Goal: Information Seeking & Learning: Learn about a topic

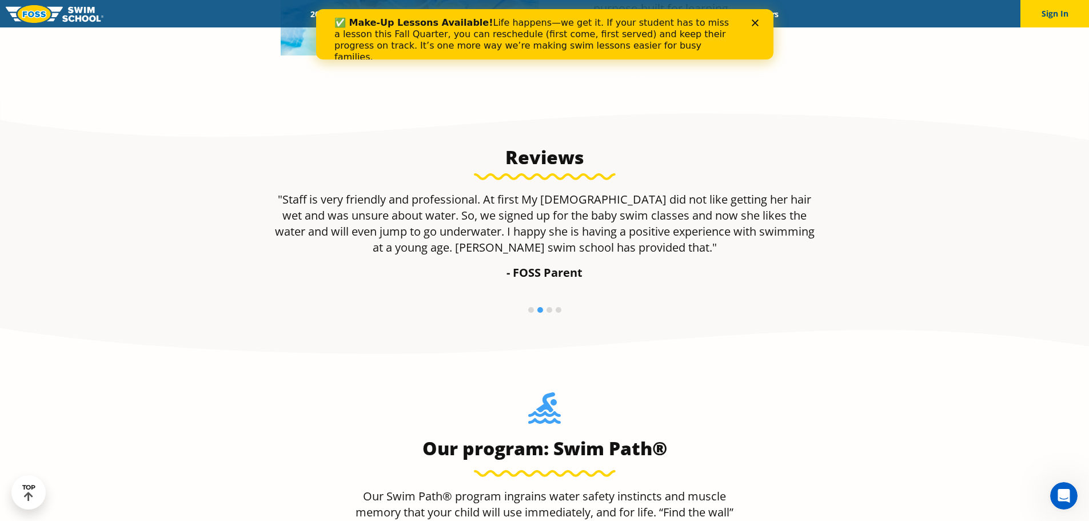
scroll to position [727, 0]
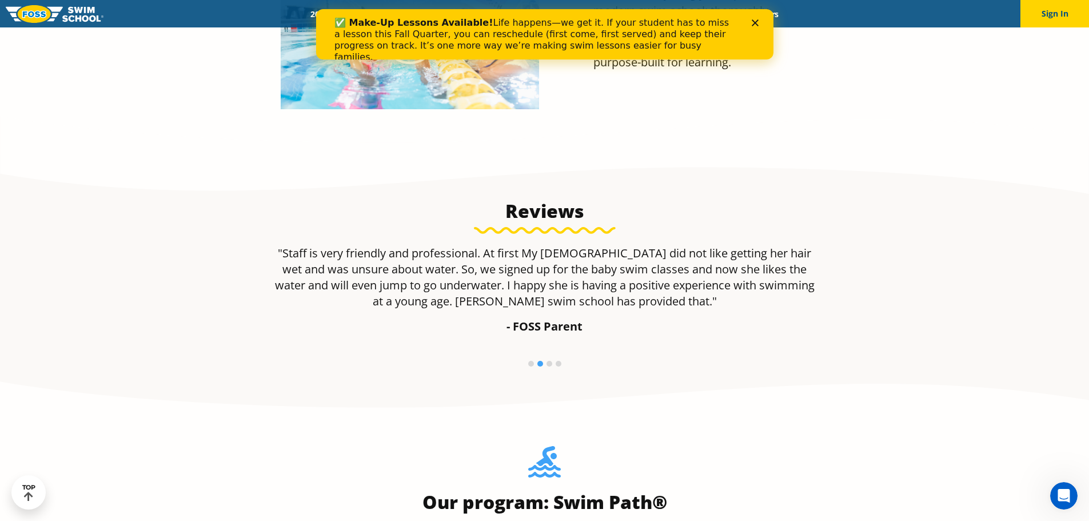
click at [755, 25] on icon "Close" at bounding box center [754, 22] width 7 height 7
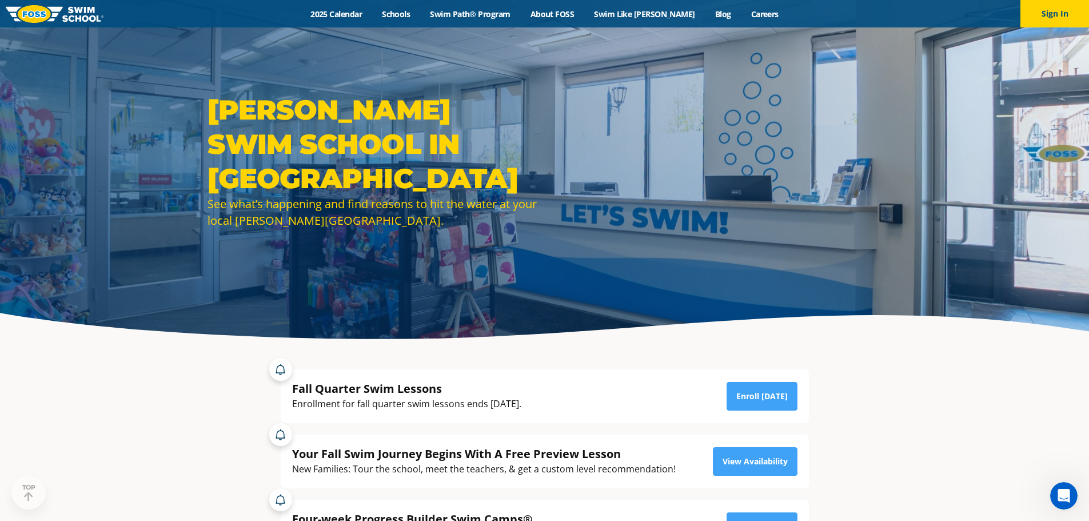
scroll to position [0, 0]
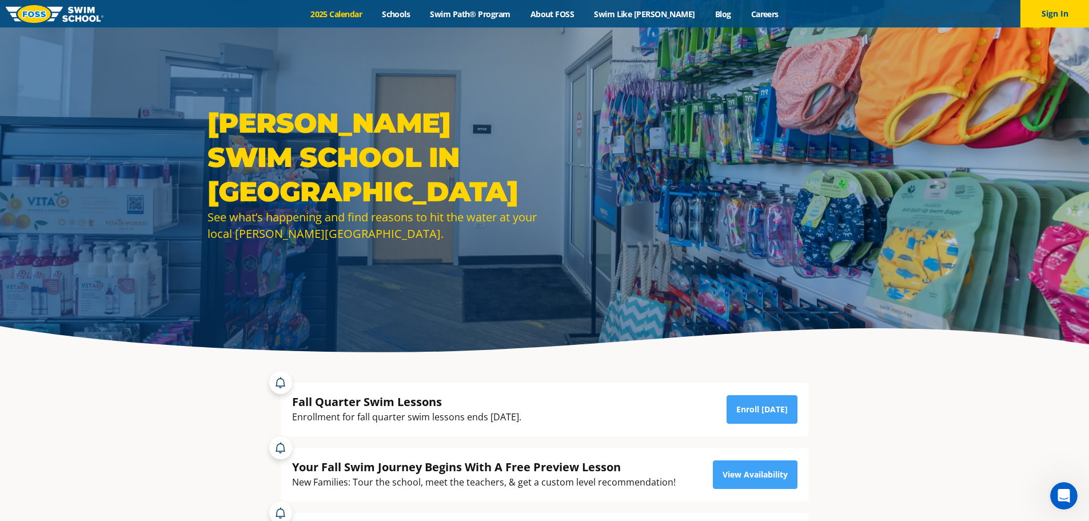
click at [363, 14] on link "2025 Calendar" at bounding box center [336, 14] width 71 height 11
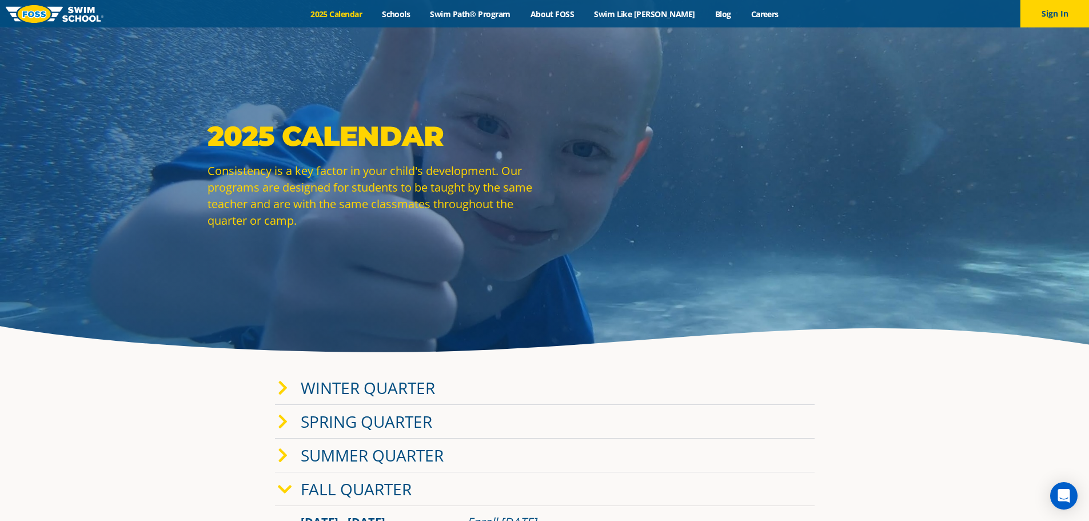
click at [284, 392] on icon at bounding box center [283, 388] width 10 height 16
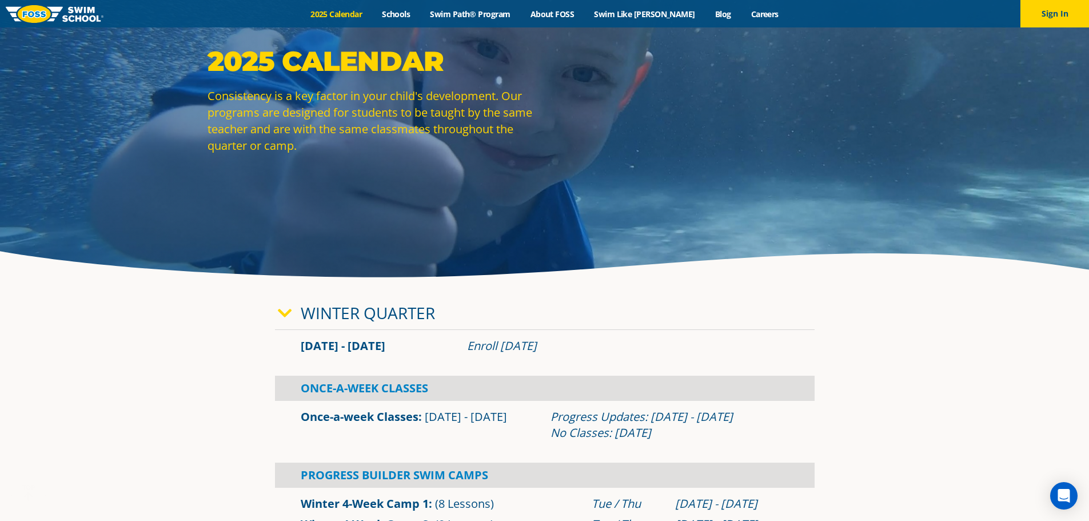
scroll to position [114, 0]
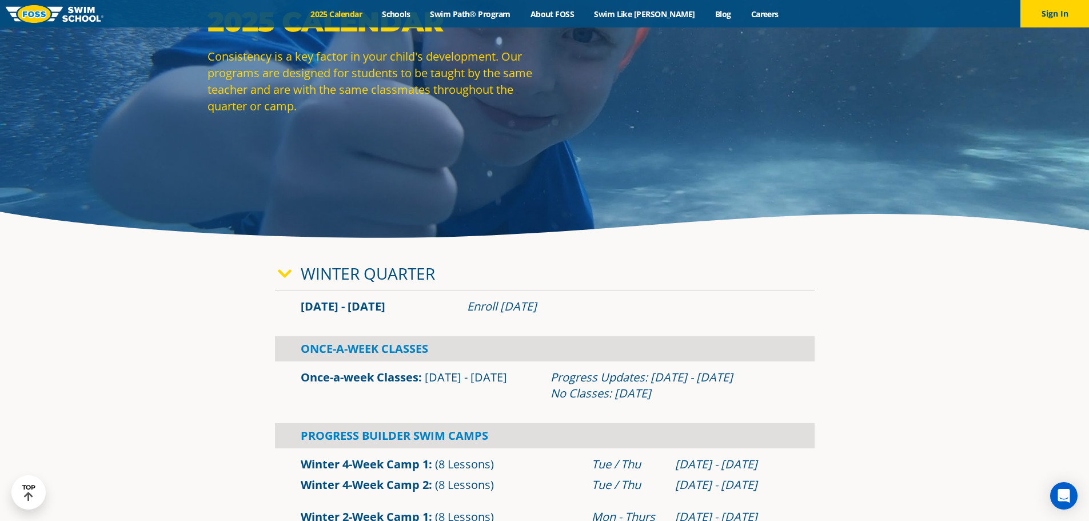
drag, startPoint x: 644, startPoint y: 394, endPoint x: 532, endPoint y: 385, distance: 112.5
click at [532, 385] on div "Once-a-week Classes [DATE] - [DATE] Progress Updates: [DATE] - [DATE] No Classe…" at bounding box center [545, 385] width 500 height 32
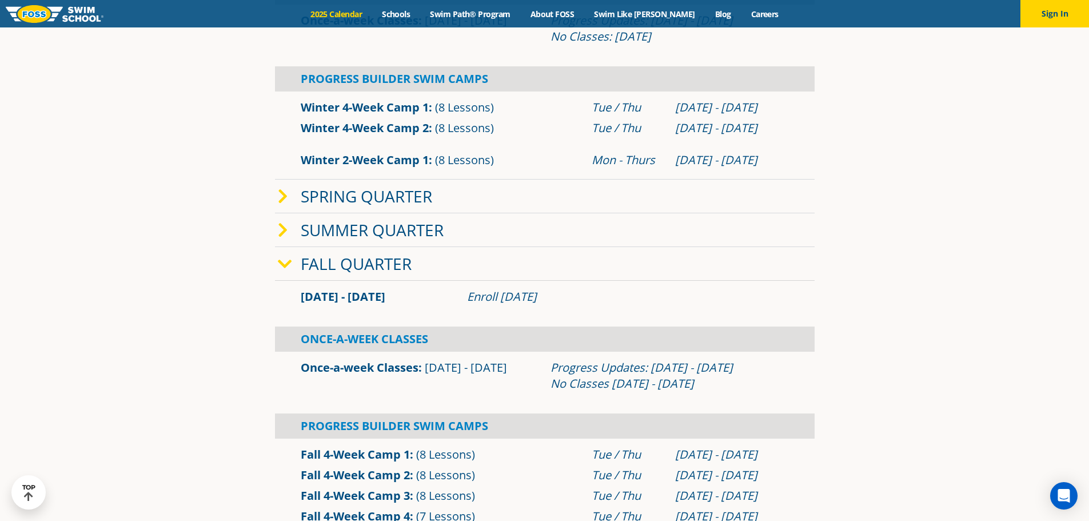
scroll to position [457, 0]
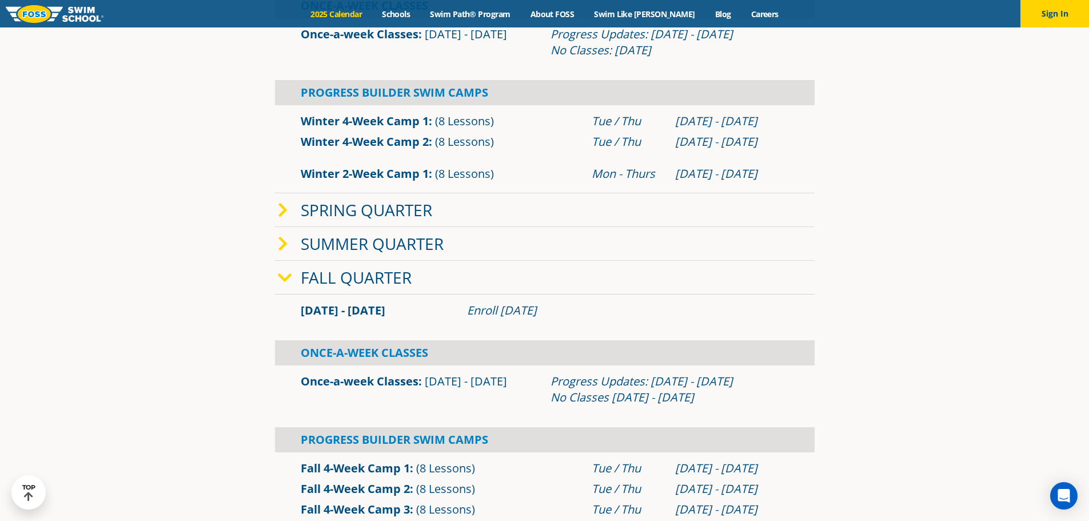
click at [321, 277] on link "Fall Quarter" at bounding box center [356, 277] width 111 height 22
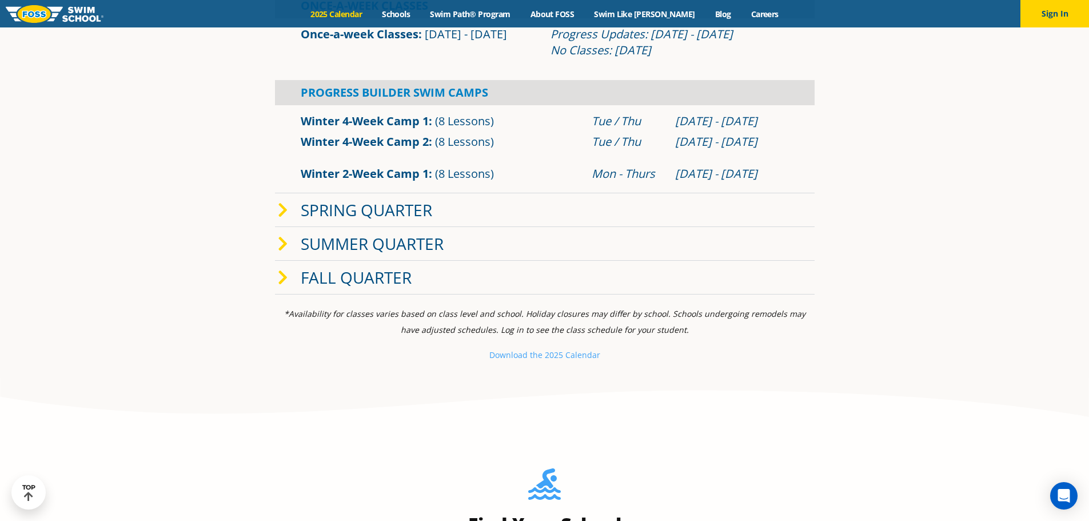
click at [321, 277] on link "Fall Quarter" at bounding box center [356, 277] width 111 height 22
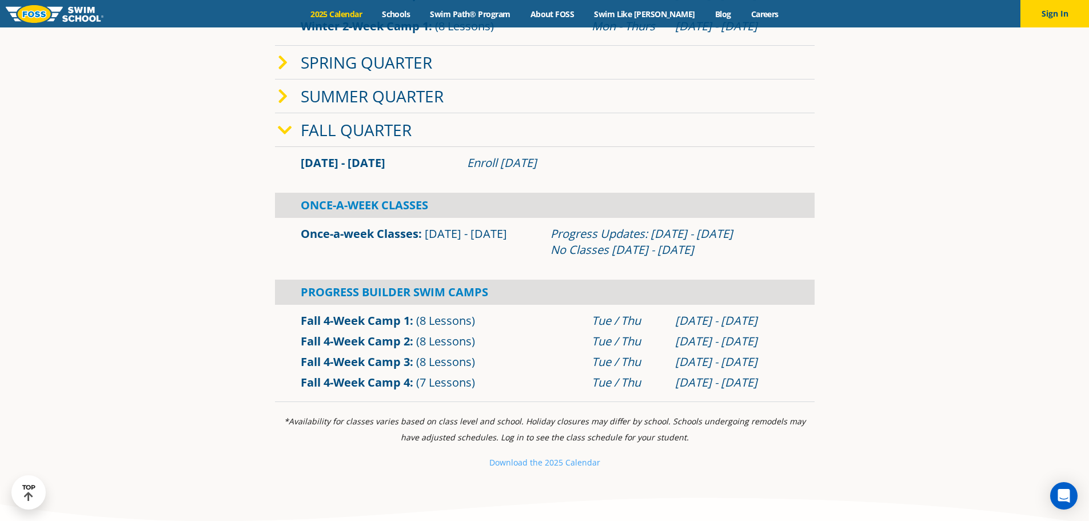
scroll to position [629, 0]
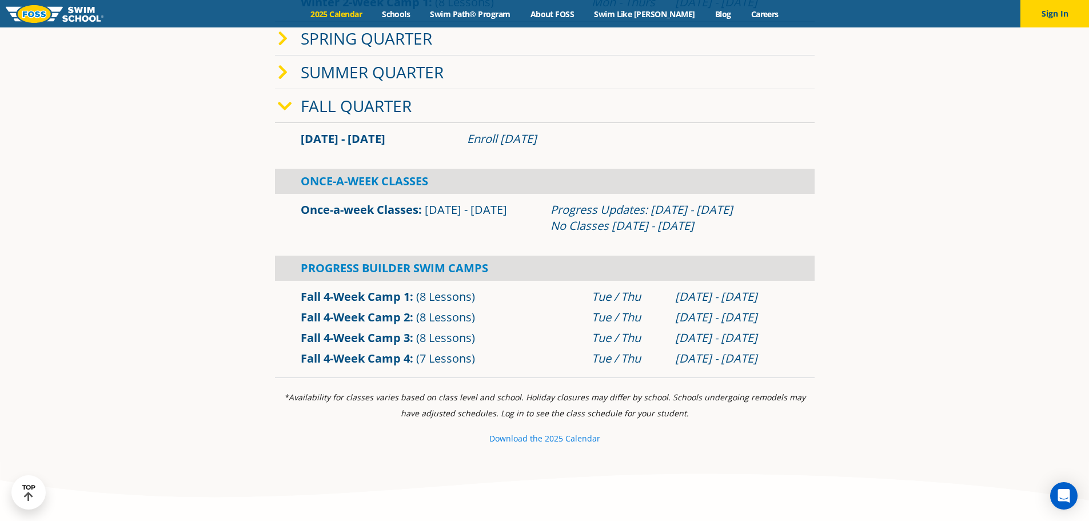
click at [559, 438] on small "e 2025 Calendar" at bounding box center [569, 438] width 62 height 11
